Goal: Task Accomplishment & Management: Use online tool/utility

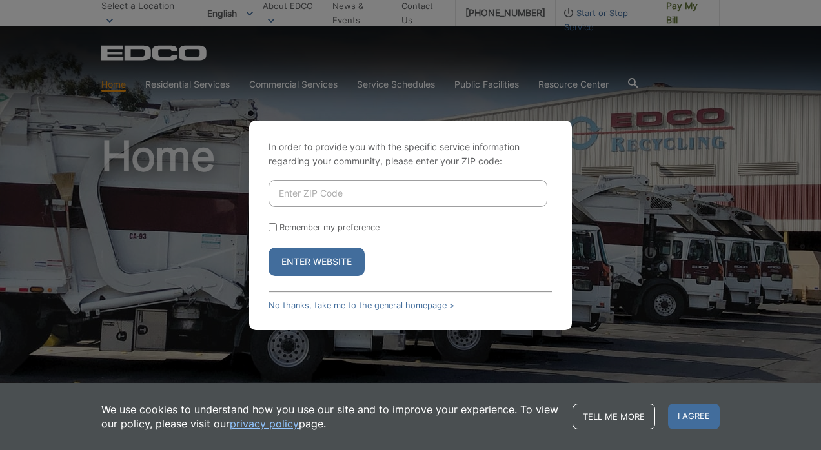
click at [316, 196] on input "Enter ZIP Code" at bounding box center [407, 193] width 279 height 27
type input "91977"
click at [273, 226] on input "Remember my preference" at bounding box center [272, 227] width 8 height 8
checkbox input "true"
click at [312, 261] on button "Enter Website" at bounding box center [316, 262] width 96 height 28
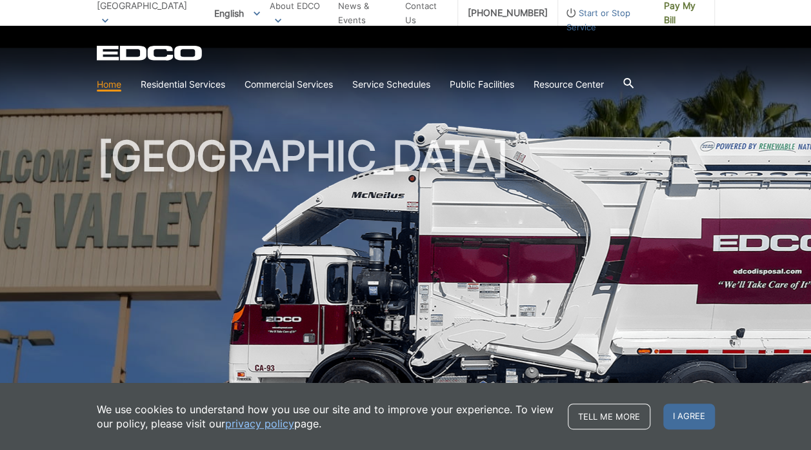
click at [408, 341] on h1 "[GEOGRAPHIC_DATA]" at bounding box center [406, 277] width 618 height 283
click at [689, 414] on span "I agree" at bounding box center [689, 417] width 52 height 26
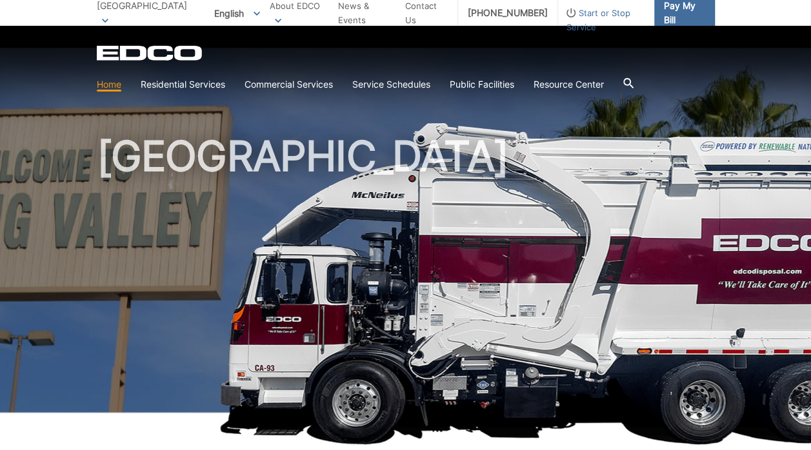
click at [687, 12] on span "Pay My Bill" at bounding box center [684, 13] width 41 height 28
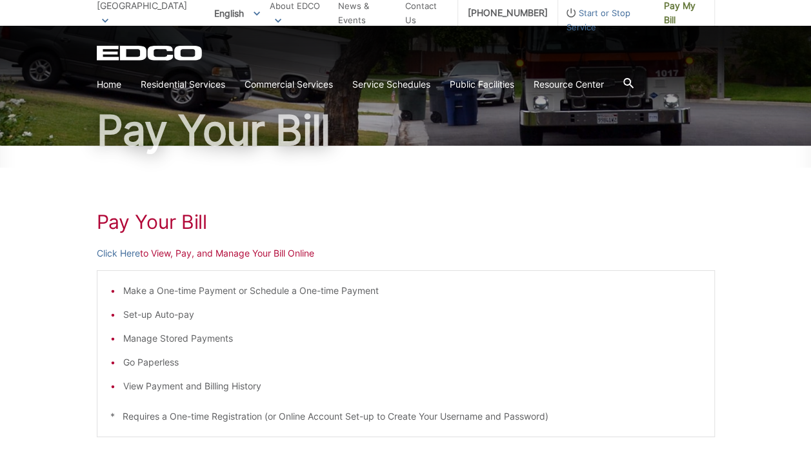
scroll to position [86, 0]
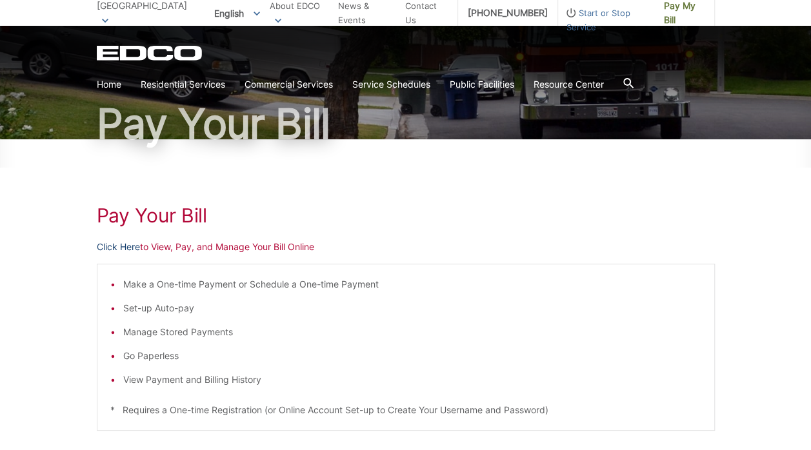
click at [120, 243] on link "Click Here" at bounding box center [118, 247] width 43 height 14
